Goal: Entertainment & Leisure: Consume media (video, audio)

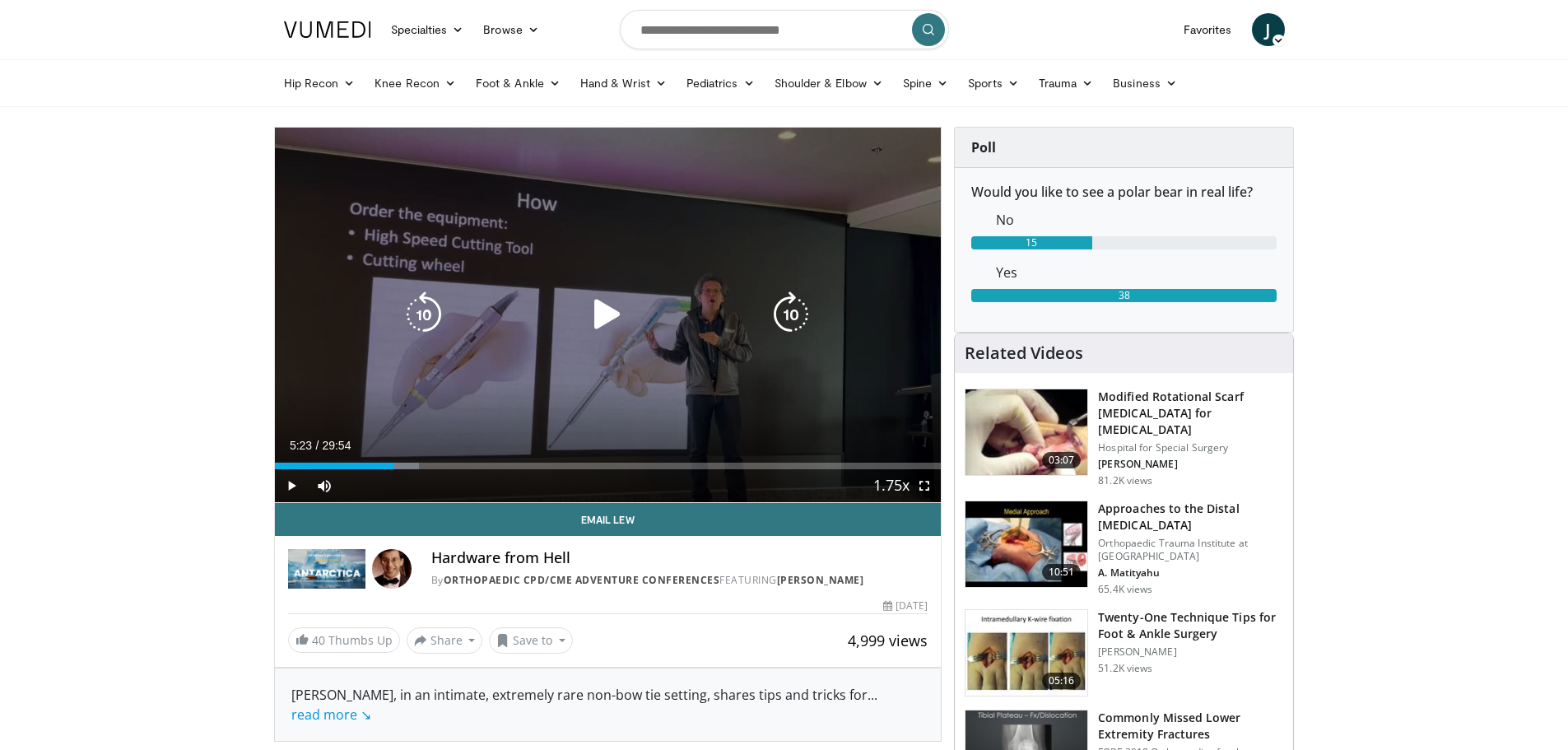
click at [674, 355] on div "10 seconds Tap to unmute" at bounding box center [608, 315] width 667 height 375
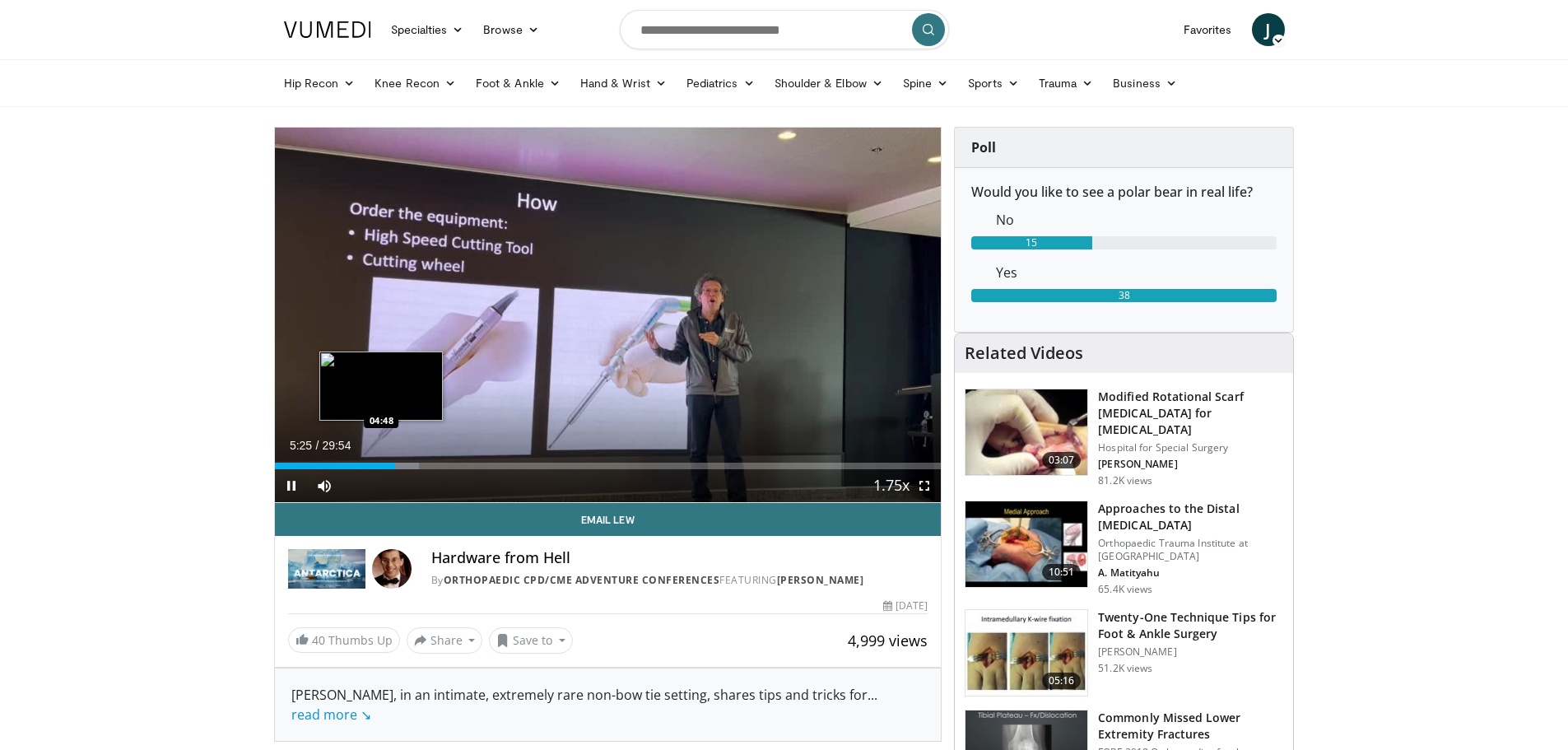
click at [380, 464] on div "05:25" at bounding box center [335, 466] width 121 height 7
click at [375, 464] on div "04:32" at bounding box center [325, 466] width 101 height 7
click at [924, 486] on span "Video Player" at bounding box center [924, 486] width 33 height 33
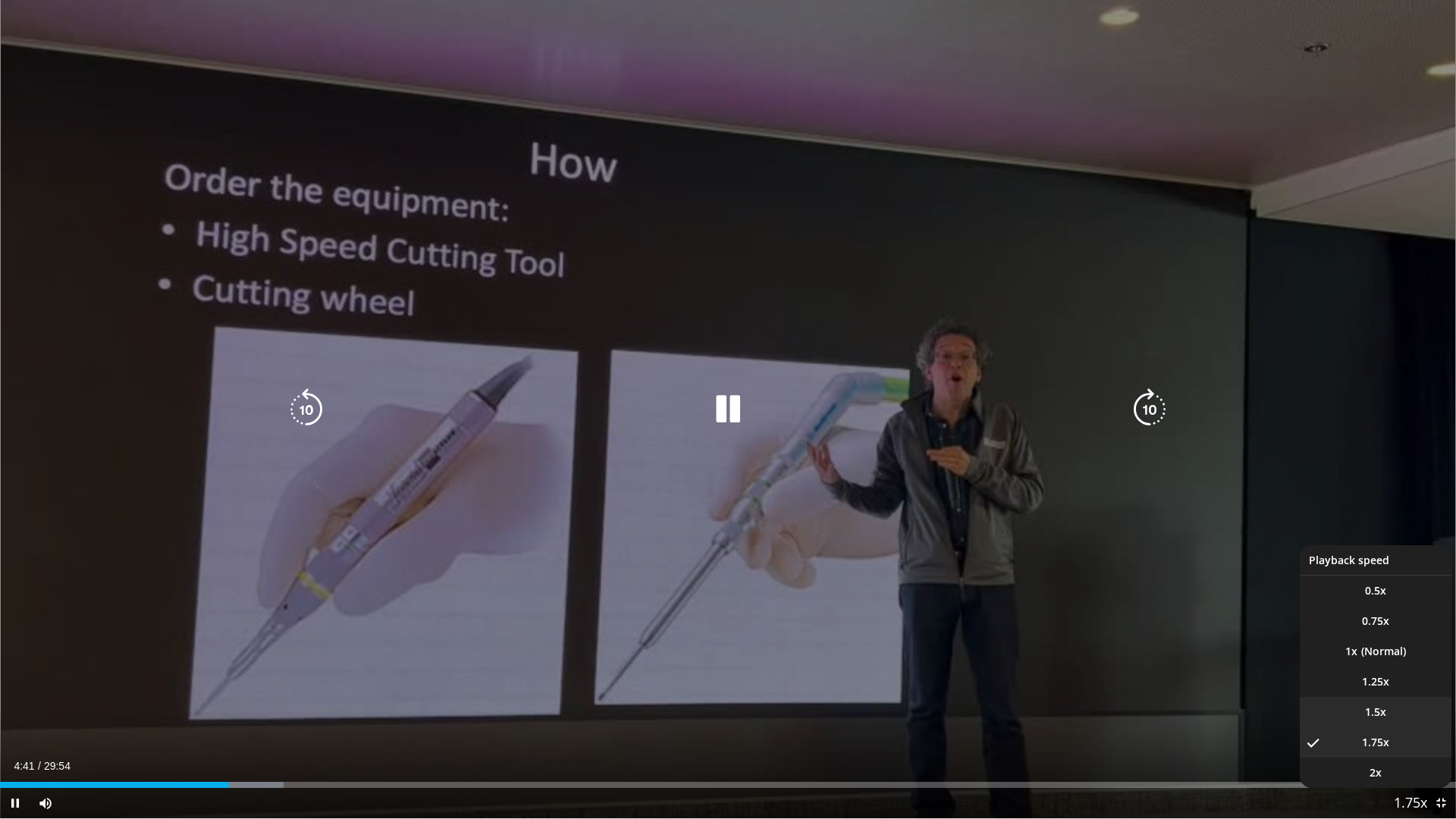
click at [1388, 690] on li "1.5x" at bounding box center [1375, 712] width 151 height 30
